Goal: Use online tool/utility

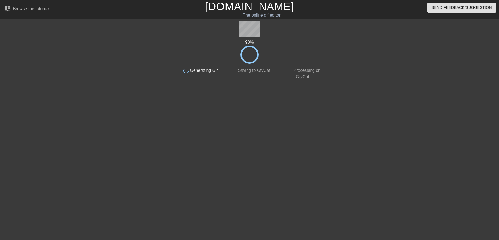
click at [303, 55] on div "98 %" at bounding box center [249, 51] width 151 height 25
click at [249, 56] on icon at bounding box center [250, 54] width 18 height 18
drag, startPoint x: 131, startPoint y: 0, endPoint x: 55, endPoint y: 32, distance: 82.7
click at [55, 32] on div "98 % done Generating Gif done Saving to GfyCat done Processing on GfyCat title …" at bounding box center [249, 101] width 499 height 161
click at [251, 54] on icon at bounding box center [250, 54] width 18 height 18
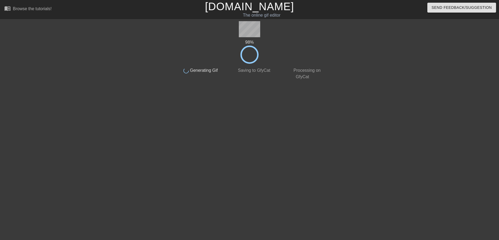
click at [412, 166] on div "98 % done Generating Gif done Saving to GfyCat done Processing on GfyCat title …" at bounding box center [249, 101] width 499 height 161
